Goal: Task Accomplishment & Management: Manage account settings

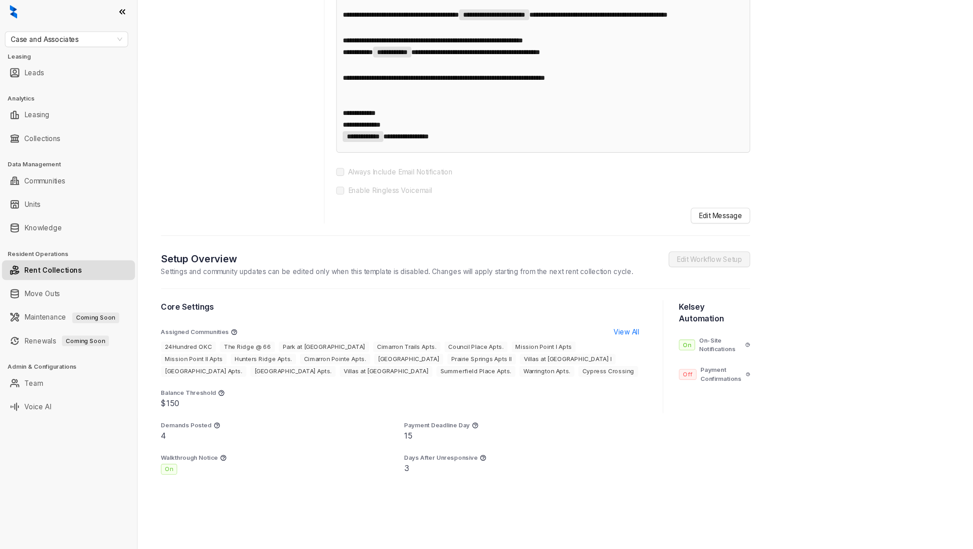
scroll to position [466, 0]
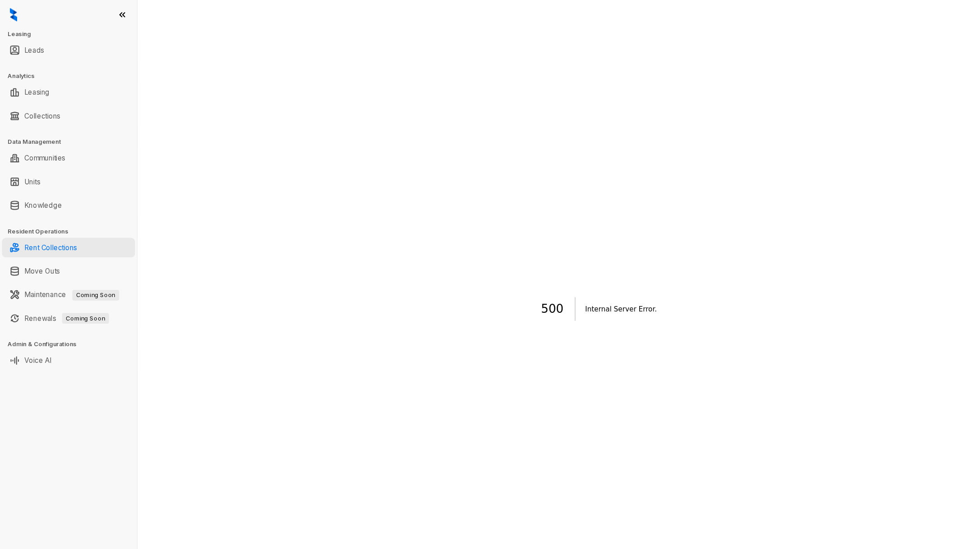
click at [69, 222] on link "Rent Collections" at bounding box center [47, 227] width 48 height 18
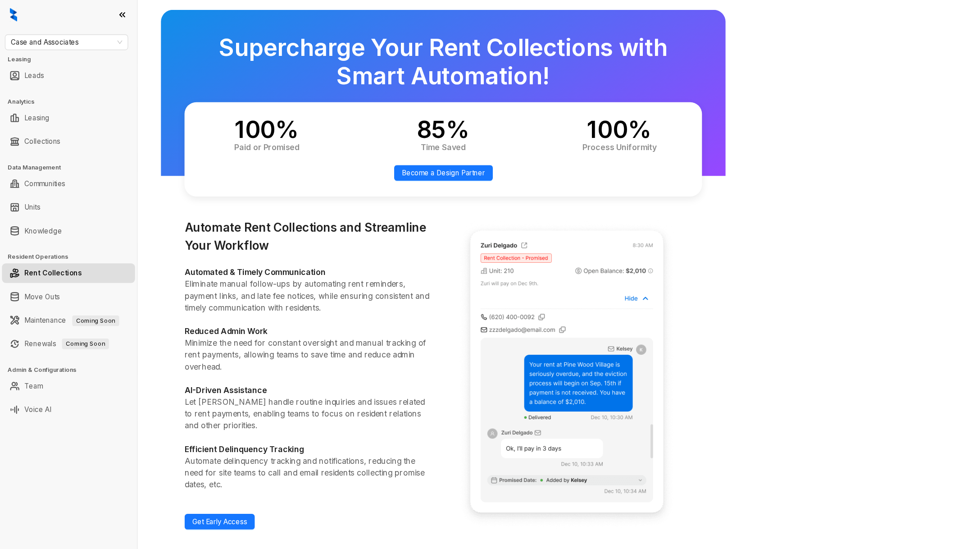
click at [50, 253] on link "Rent Collections" at bounding box center [49, 250] width 53 height 18
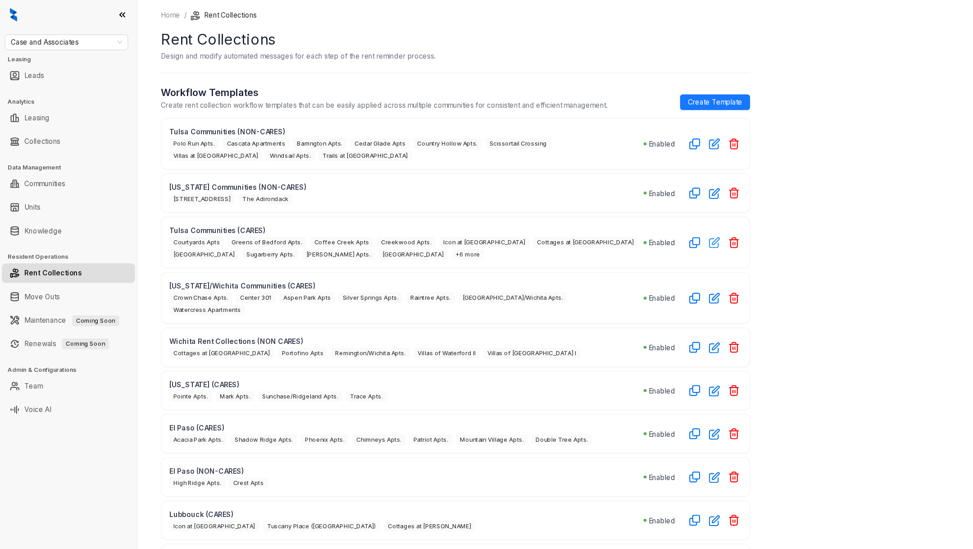
click at [650, 222] on button "button" at bounding box center [655, 222] width 14 height 14
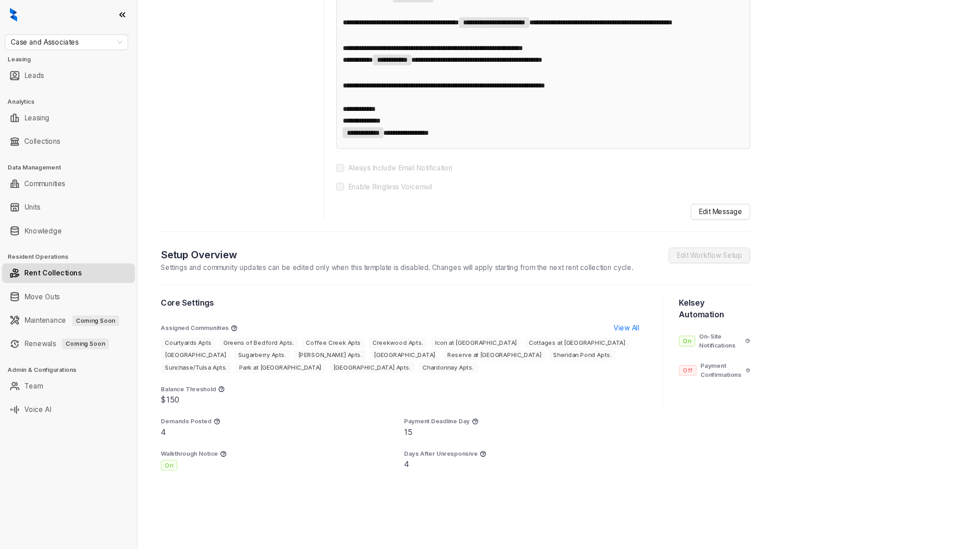
scroll to position [477, 0]
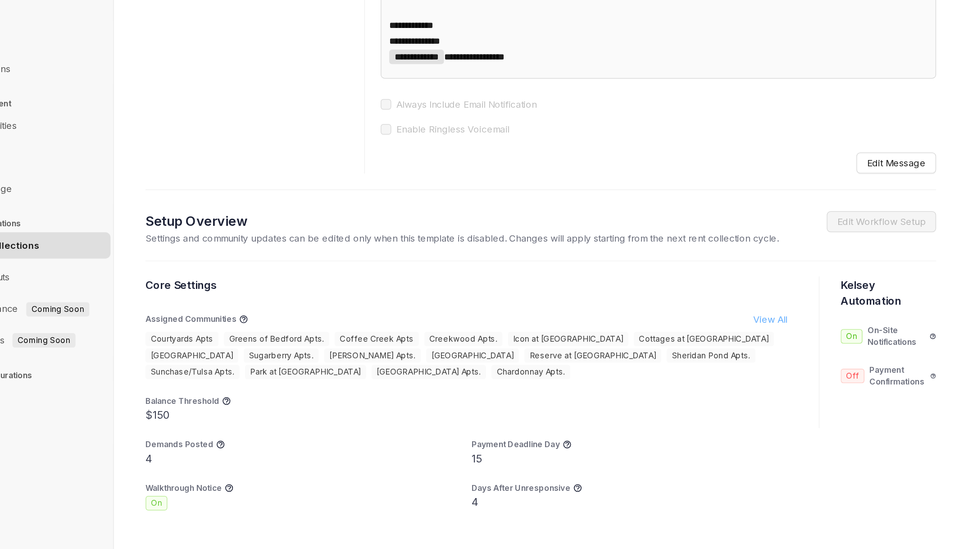
click at [570, 305] on span "View All" at bounding box center [574, 301] width 23 height 10
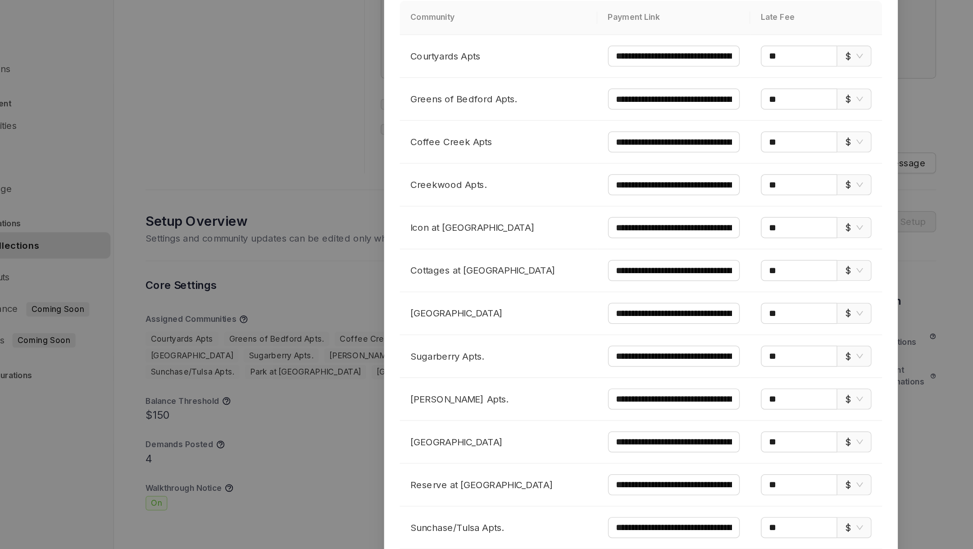
scroll to position [0, 0]
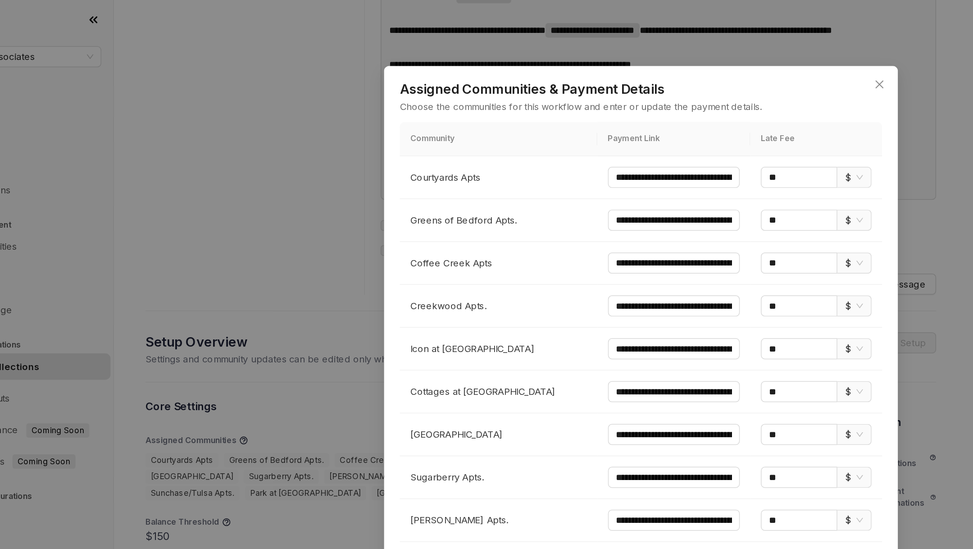
click at [294, 276] on div "**********" at bounding box center [486, 274] width 973 height 549
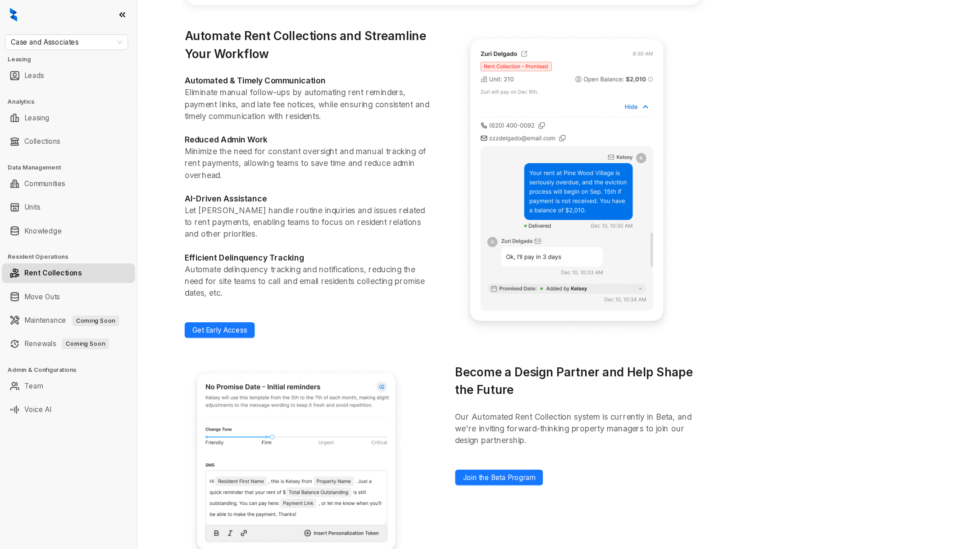
scroll to position [174, 0]
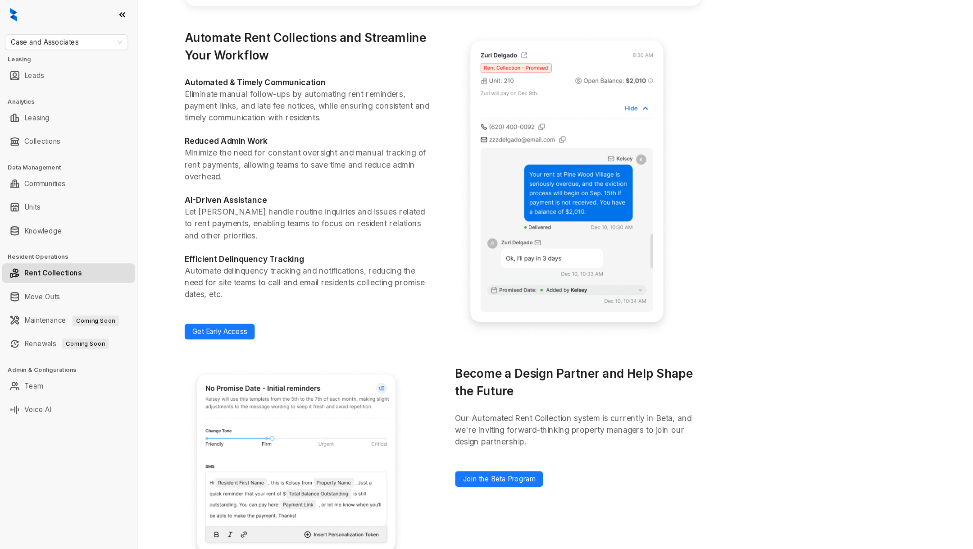
click at [47, 246] on link "Rent Collections" at bounding box center [49, 250] width 53 height 18
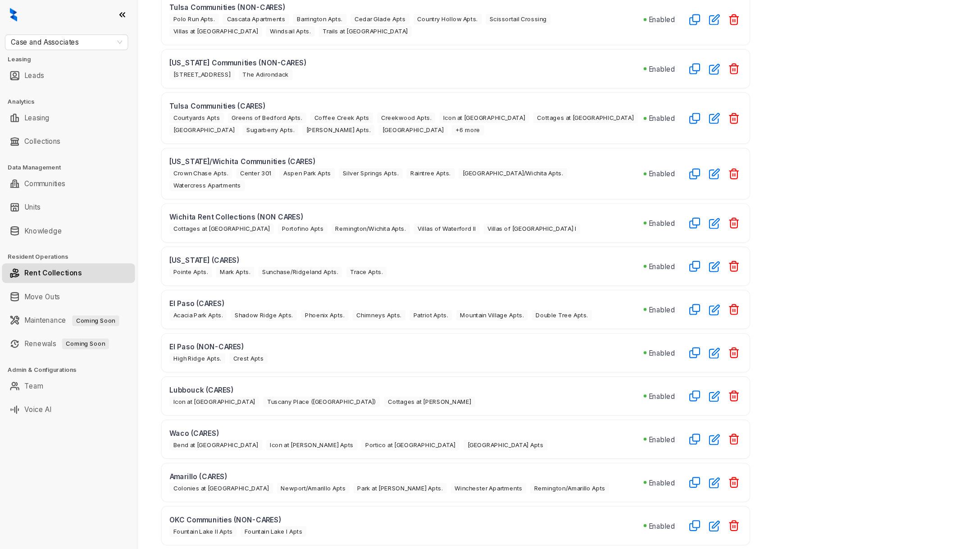
scroll to position [146, 0]
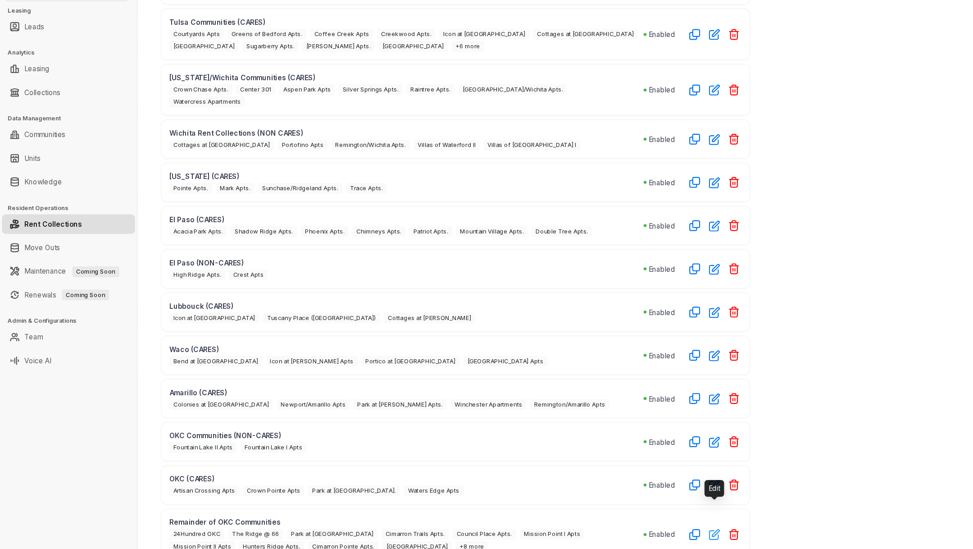
click at [657, 528] on button "button" at bounding box center [655, 535] width 14 height 14
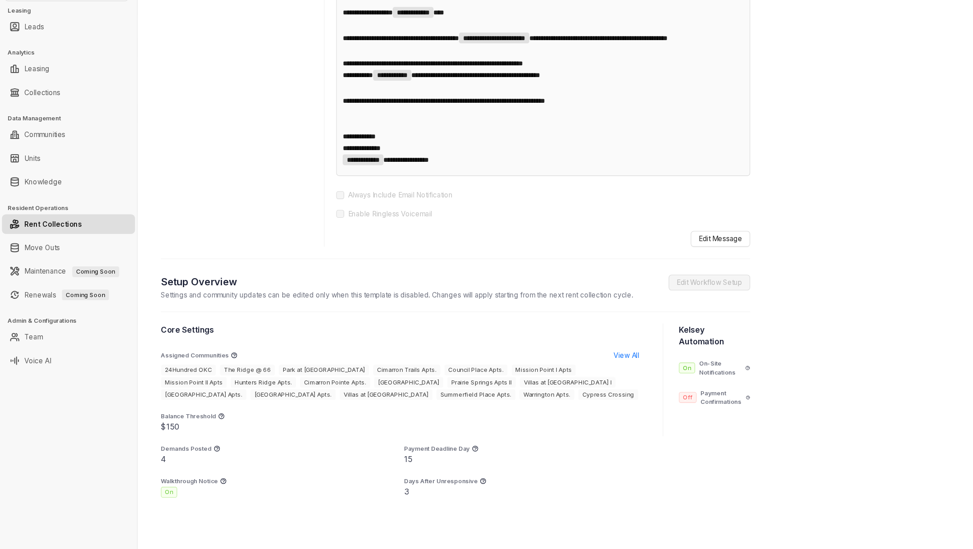
scroll to position [466, 0]
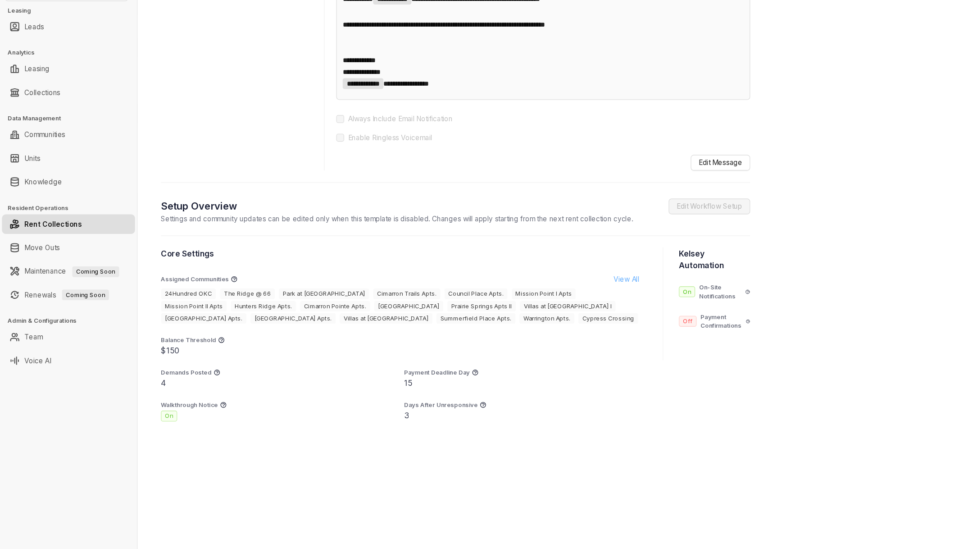
click at [566, 304] on span "View All" at bounding box center [574, 301] width 23 height 10
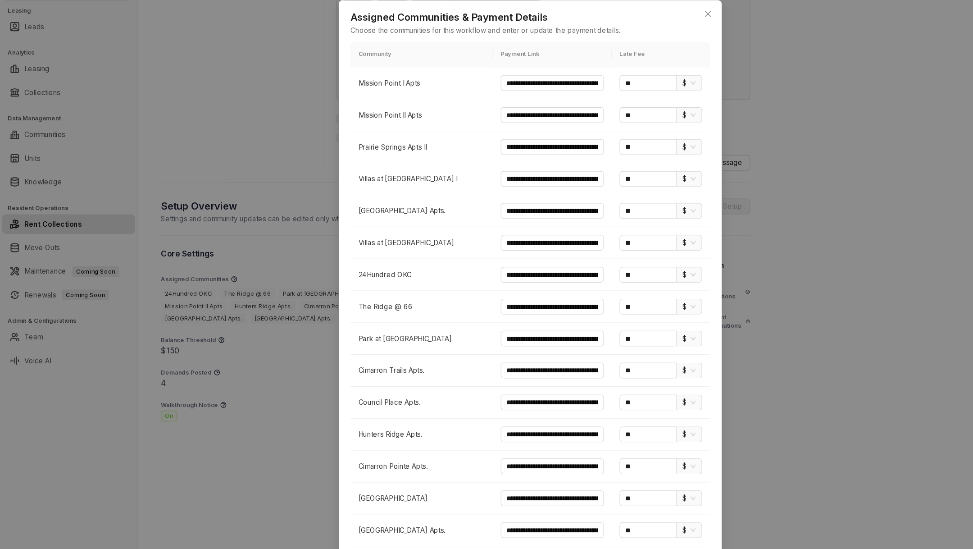
scroll to position [0, 0]
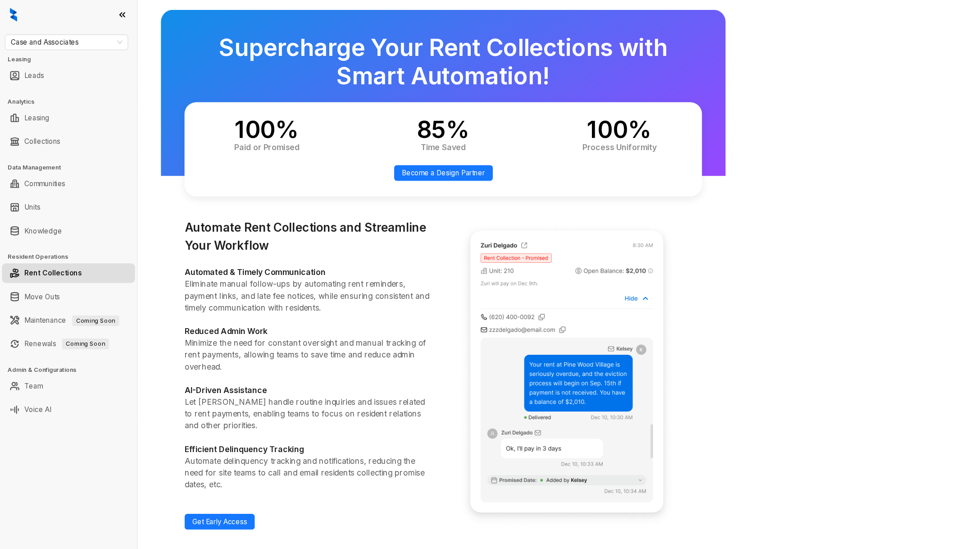
click at [40, 253] on link "Rent Collections" at bounding box center [49, 250] width 53 height 18
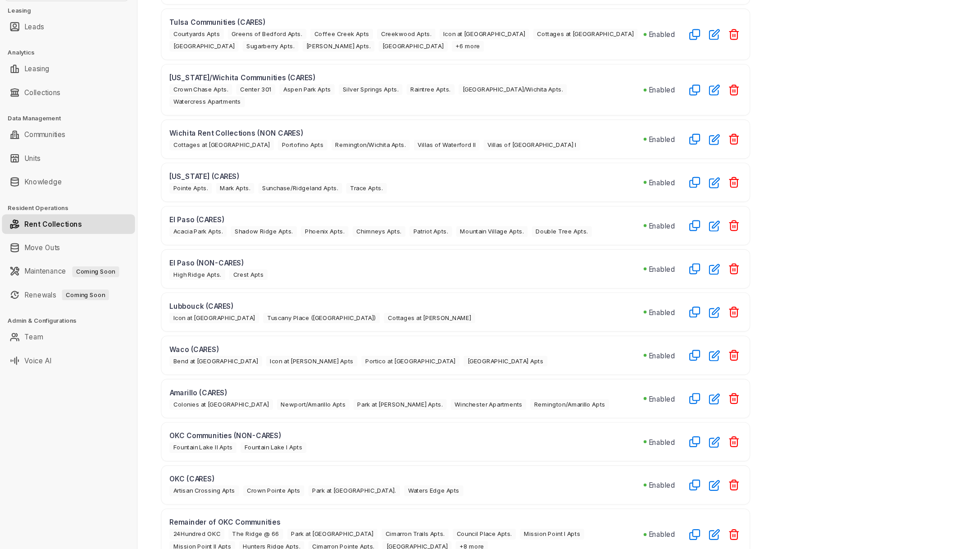
scroll to position [61, 0]
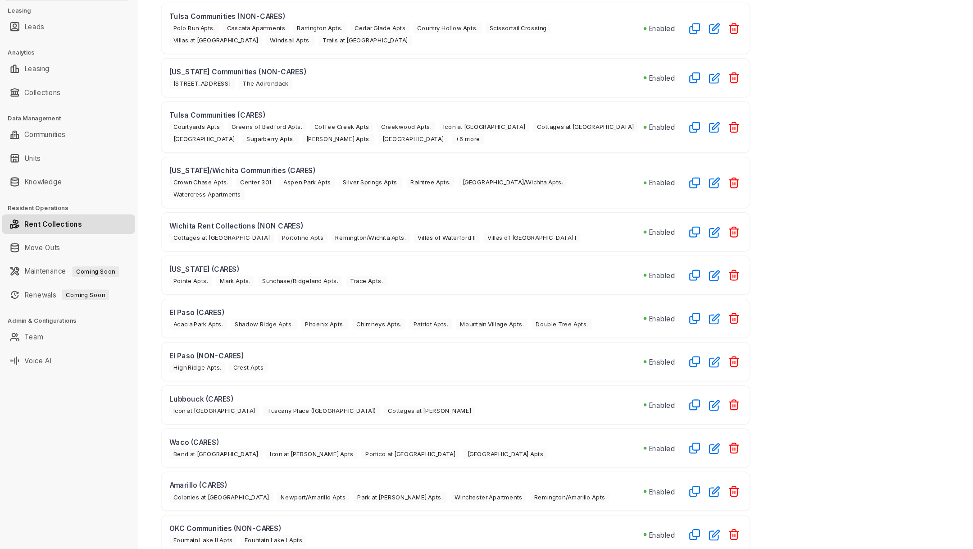
click at [414, 168] on span "+6 more" at bounding box center [429, 173] width 30 height 10
click at [658, 159] on icon "button" at bounding box center [655, 161] width 10 height 10
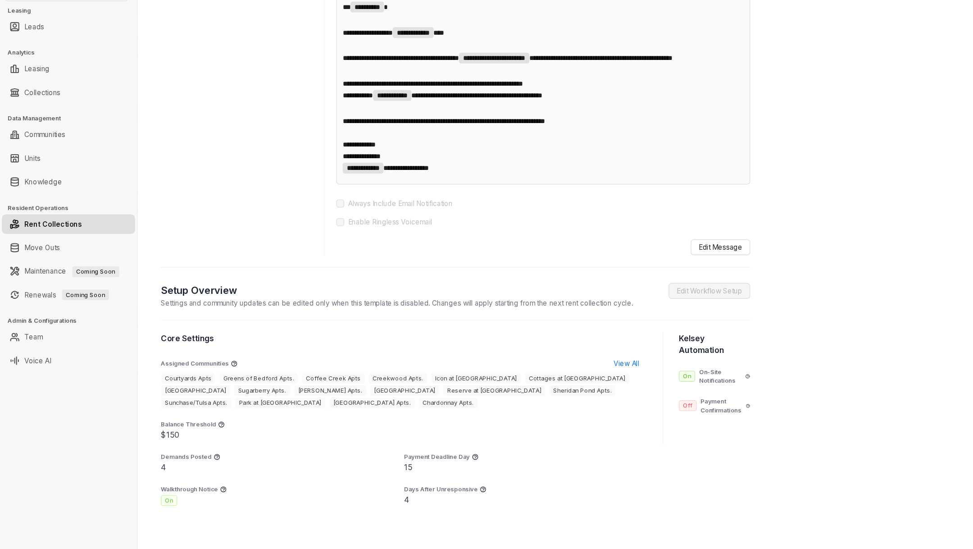
scroll to position [477, 0]
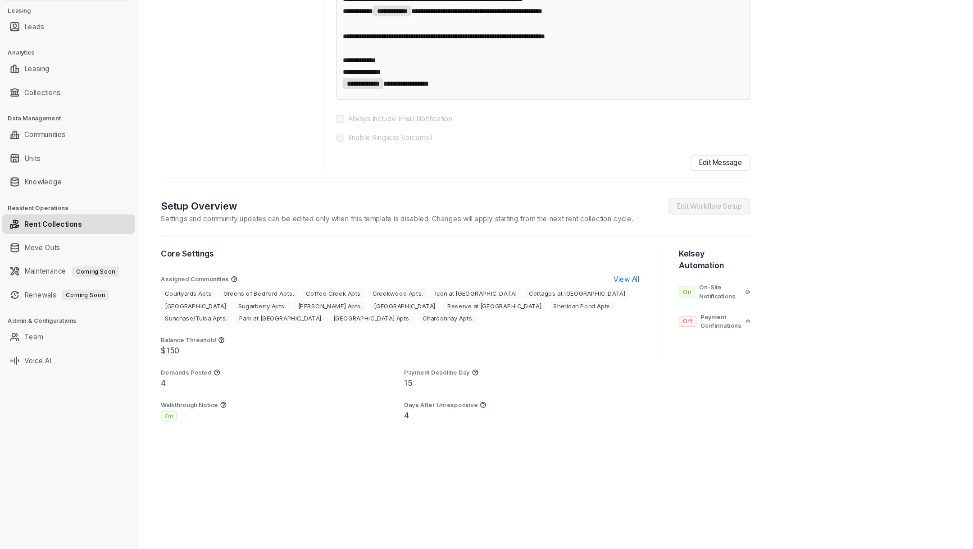
click at [582, 295] on section "Core Settings Assigned Communities View All Courtyards Apts Greens of Bedford A…" at bounding box center [371, 351] width 446 height 159
click at [582, 302] on span "View All" at bounding box center [574, 301] width 23 height 10
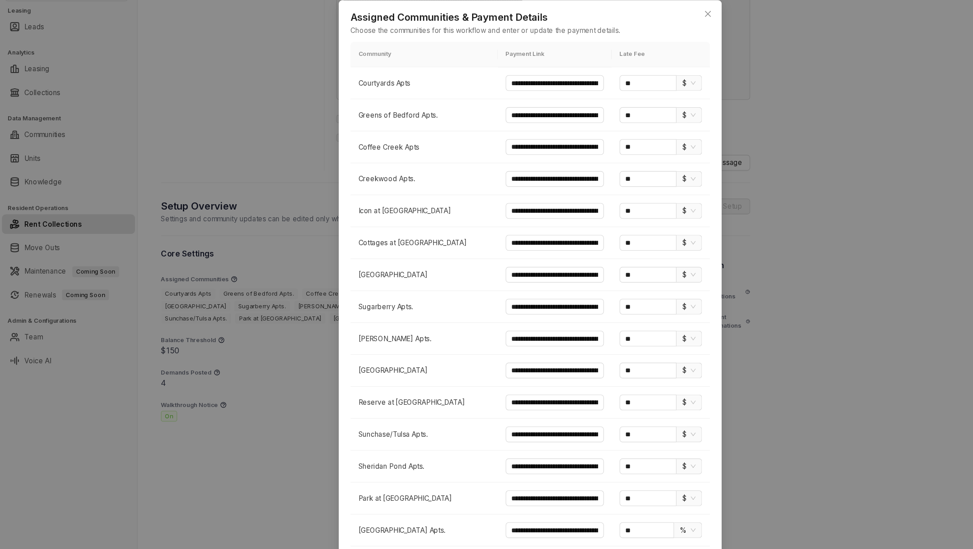
scroll to position [112, 0]
